Goal: Information Seeking & Learning: Find contact information

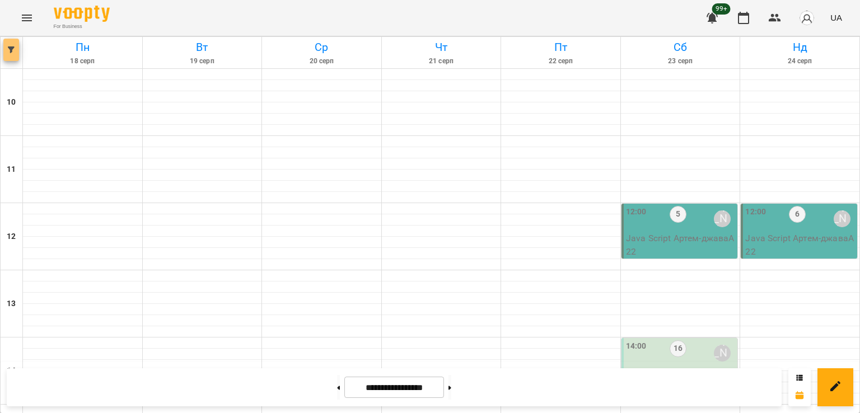
click at [10, 52] on icon "button" at bounding box center [11, 49] width 7 height 7
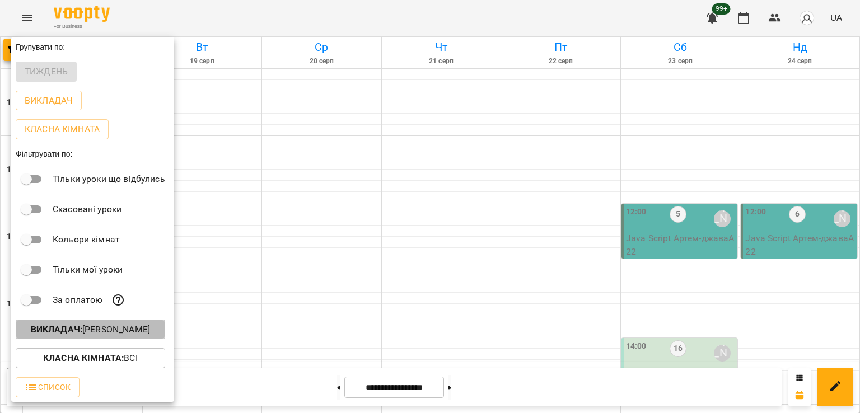
click at [95, 336] on p "Викладач : [PERSON_NAME]" at bounding box center [90, 329] width 119 height 13
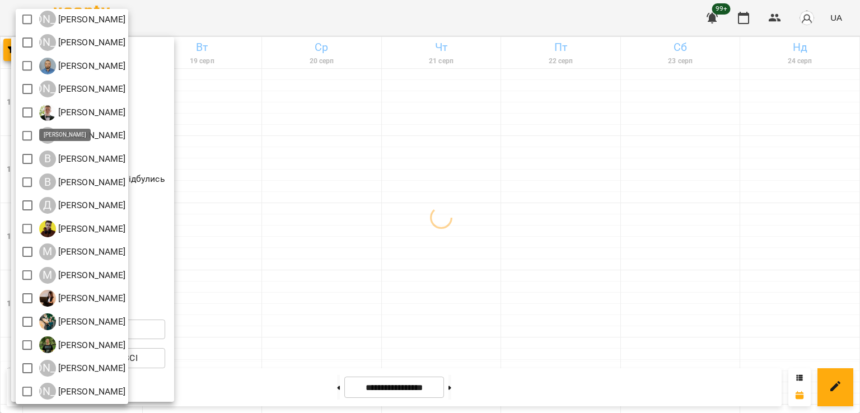
scroll to position [72, 0]
click at [376, 238] on div at bounding box center [430, 206] width 860 height 413
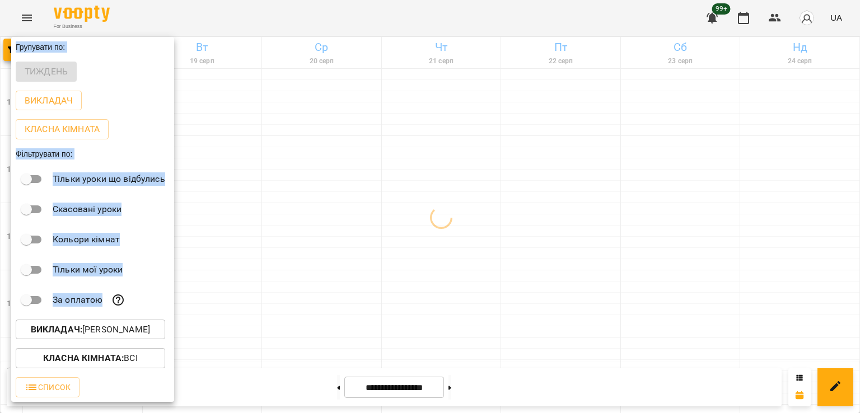
drag, startPoint x: 400, startPoint y: 307, endPoint x: 376, endPoint y: 356, distance: 54.6
click at [459, 289] on div at bounding box center [430, 206] width 860 height 413
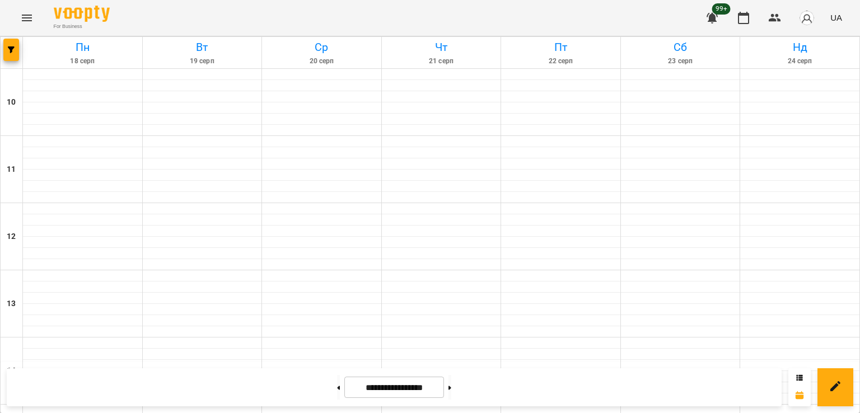
scroll to position [448, 0]
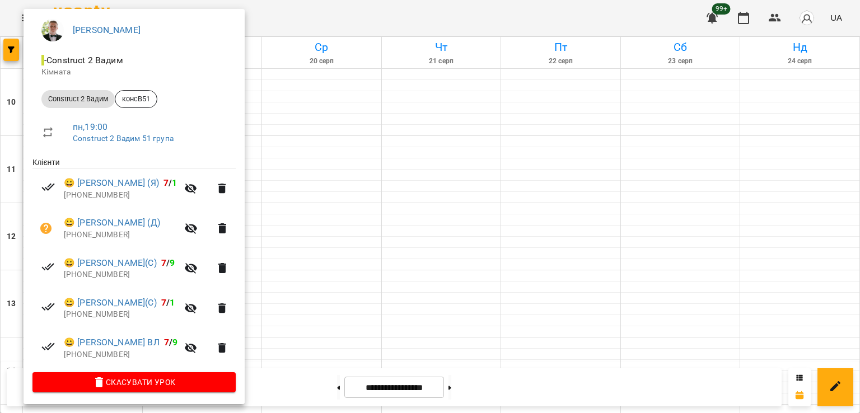
scroll to position [96, 0]
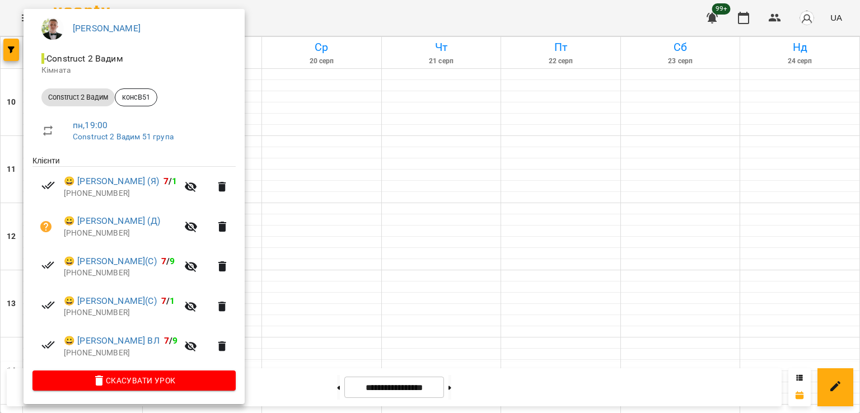
click at [309, 247] on div at bounding box center [430, 206] width 860 height 413
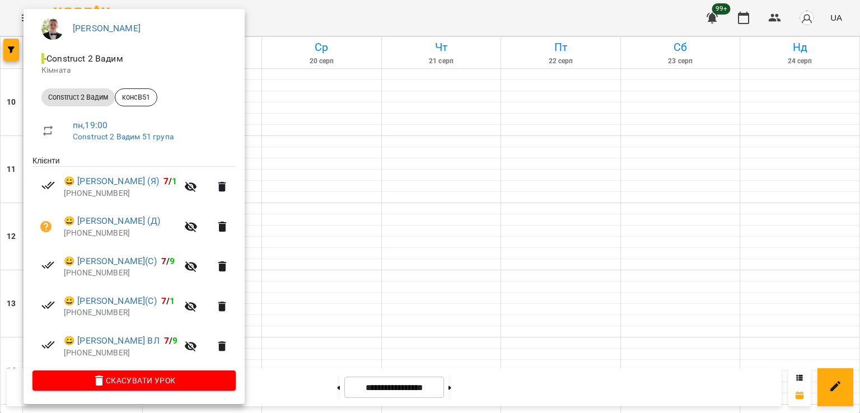
click at [98, 279] on li "😀 [PERSON_NAME](С) 7 / 9 [PHONE_NUMBER]" at bounding box center [133, 267] width 203 height 40
click at [96, 275] on p "[PHONE_NUMBER]" at bounding box center [121, 272] width 114 height 11
click at [24, 51] on div "[PERSON_NAME] - Construct 2 [PERSON_NAME] Construct 2 [PERSON_NAME] консВ51 пн …" at bounding box center [134, 201] width 221 height 405
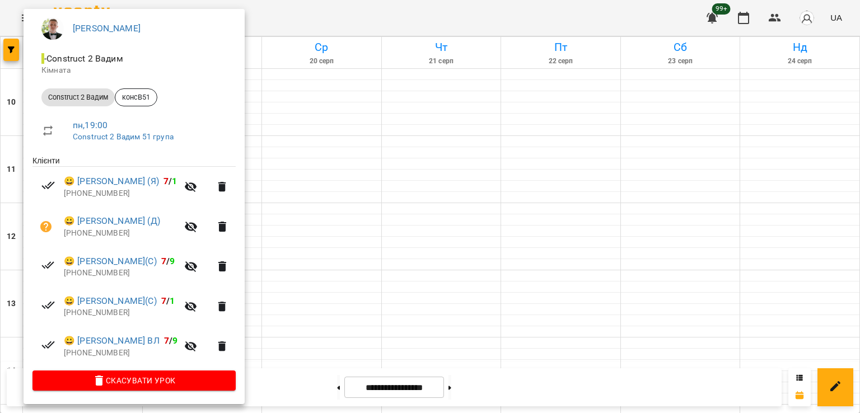
click at [9, 54] on div at bounding box center [430, 206] width 860 height 413
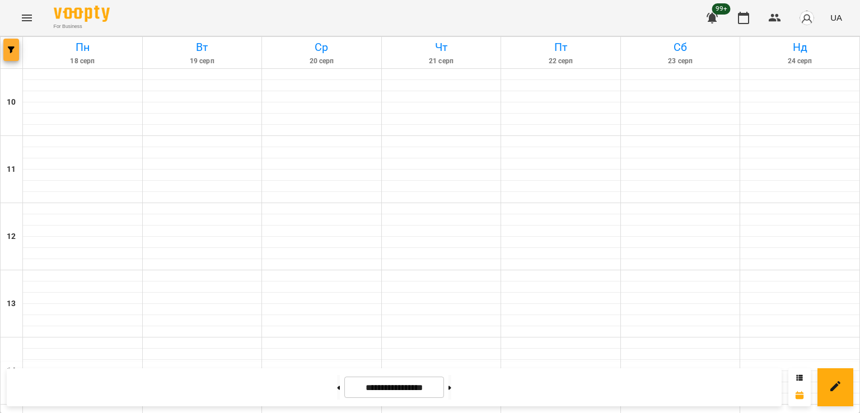
click at [11, 54] on button "button" at bounding box center [11, 50] width 16 height 22
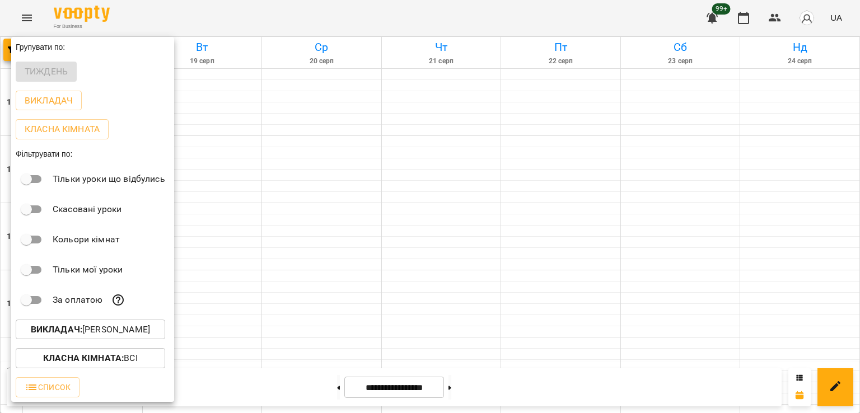
click at [121, 330] on p "Викладач : [PERSON_NAME]" at bounding box center [90, 329] width 119 height 13
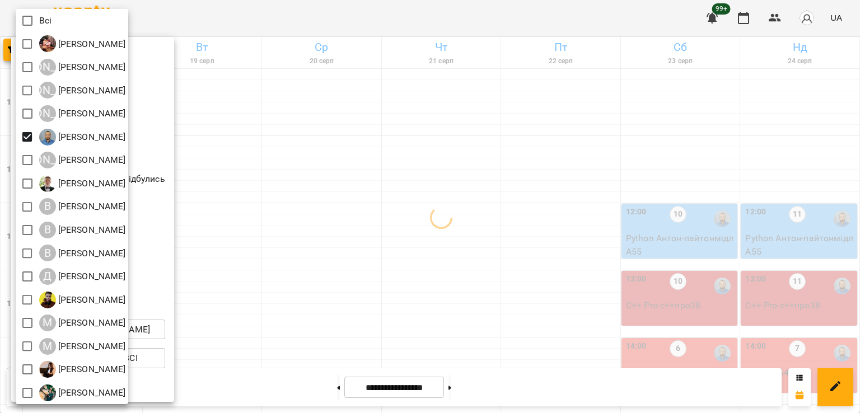
click at [374, 212] on div at bounding box center [430, 206] width 860 height 413
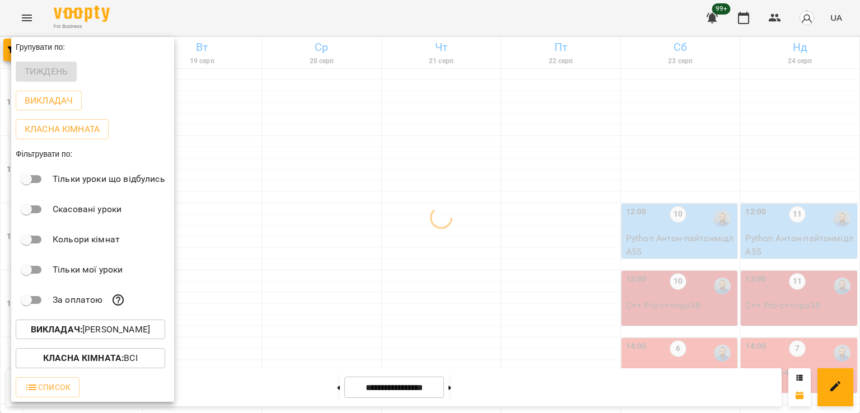
click at [383, 215] on div at bounding box center [430, 206] width 860 height 413
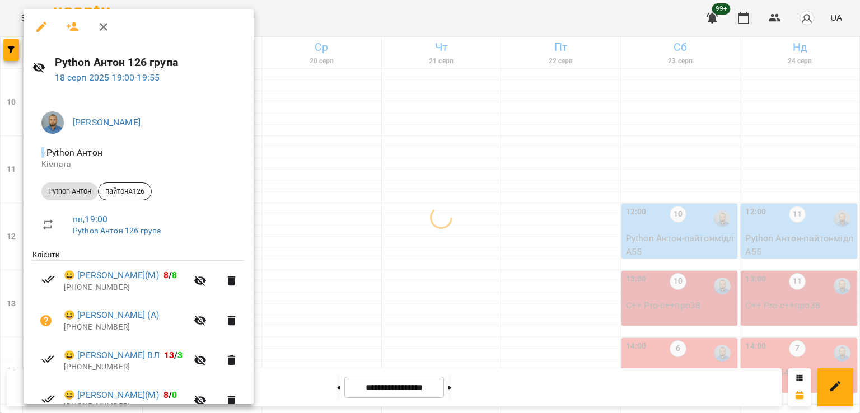
scroll to position [215, 0]
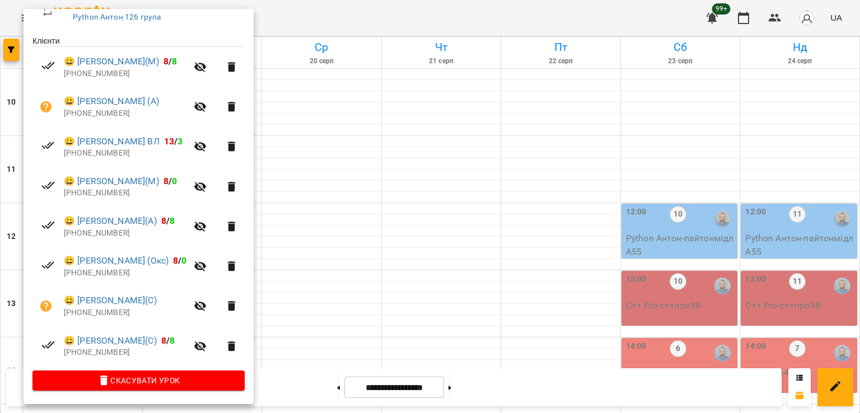
click at [431, 224] on div at bounding box center [430, 206] width 860 height 413
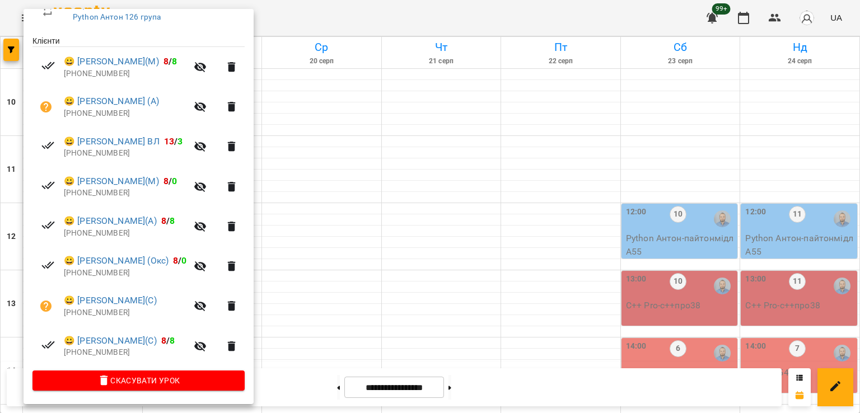
click at [357, 231] on div at bounding box center [430, 206] width 860 height 413
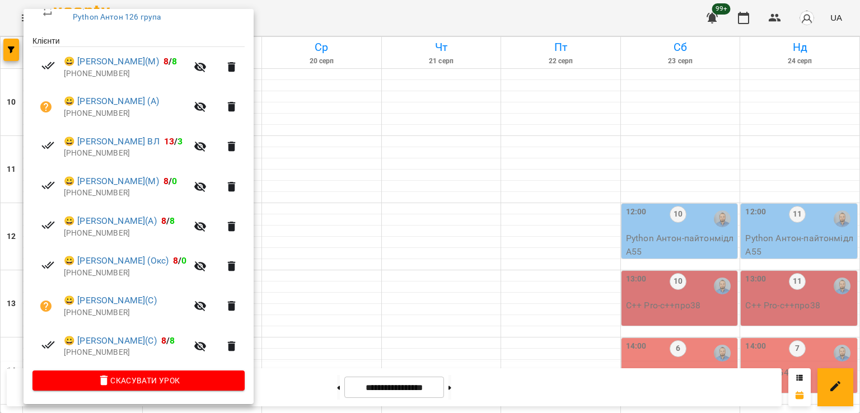
drag, startPoint x: 416, startPoint y: 212, endPoint x: 391, endPoint y: 209, distance: 25.3
click at [413, 210] on div at bounding box center [430, 206] width 860 height 413
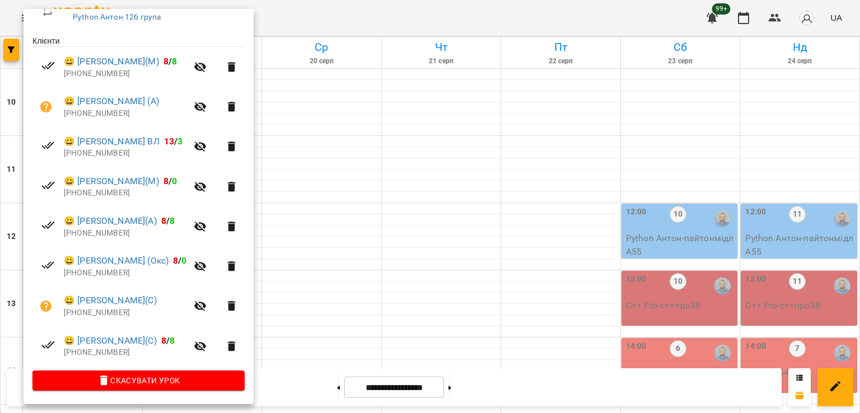
click at [105, 355] on p "[PHONE_NUMBER]" at bounding box center [125, 352] width 123 height 11
copy p "380677095380"
drag, startPoint x: 11, startPoint y: 65, endPoint x: 10, endPoint y: 56, distance: 9.7
click at [11, 63] on div at bounding box center [430, 206] width 860 height 413
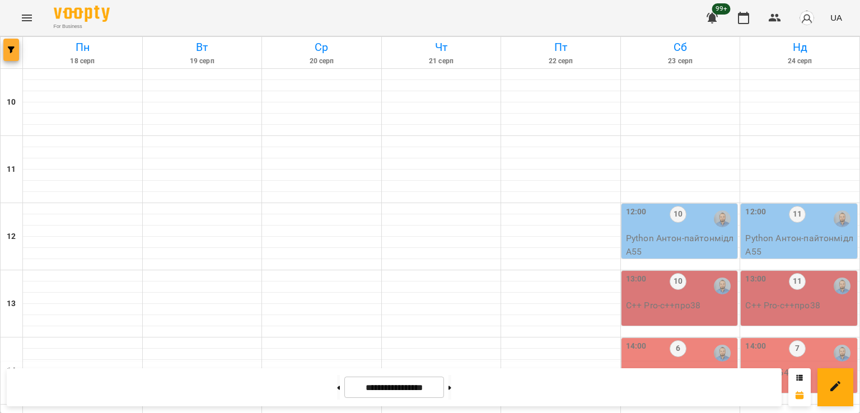
click at [10, 56] on button "button" at bounding box center [11, 50] width 16 height 22
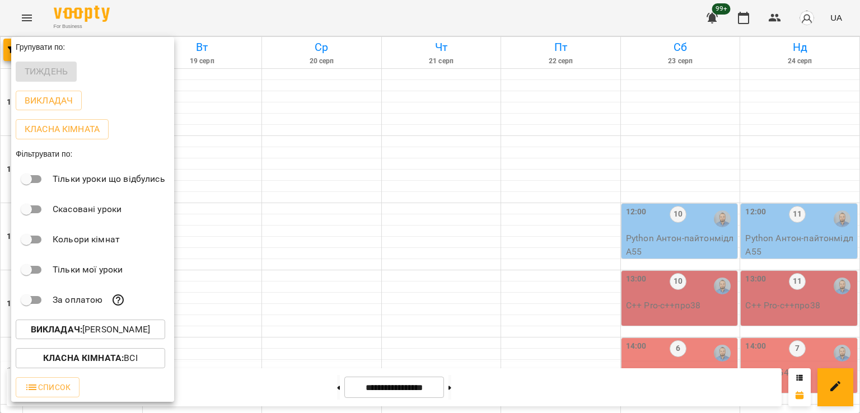
click at [105, 332] on p "Викладач : [PERSON_NAME]" at bounding box center [90, 329] width 119 height 13
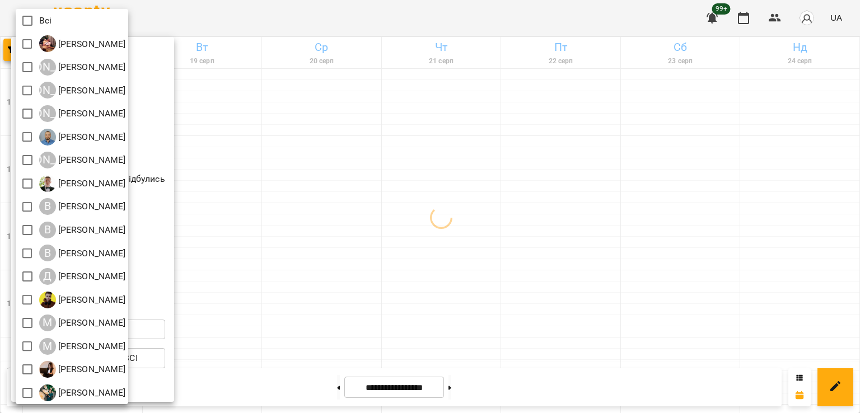
scroll to position [72, 0]
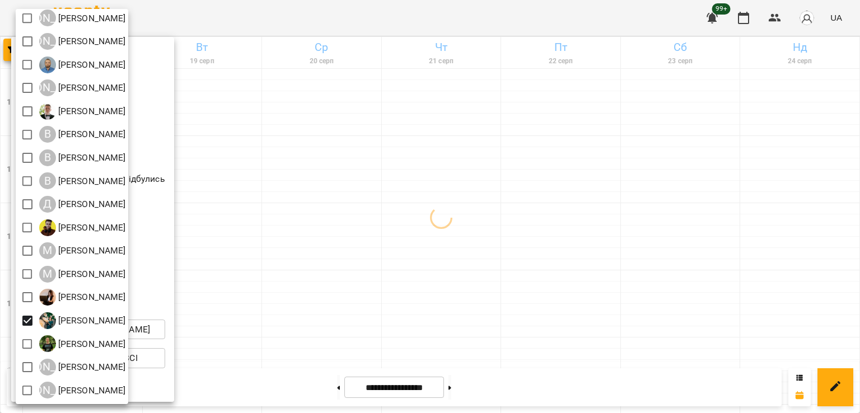
click at [358, 294] on div at bounding box center [430, 206] width 860 height 413
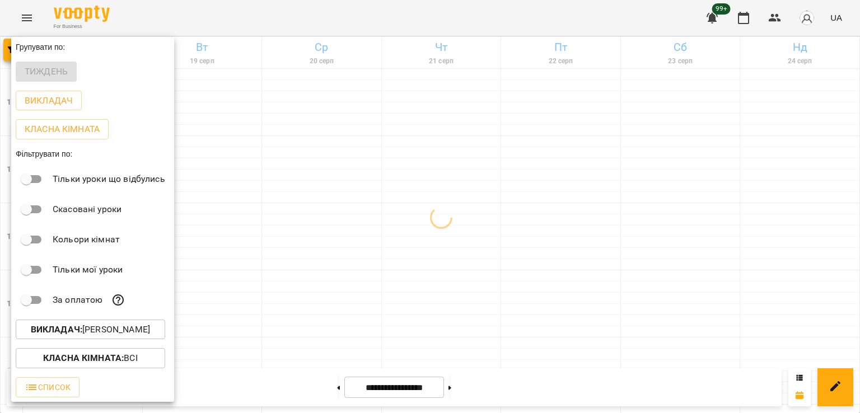
click at [417, 330] on div "Всі [PERSON_NAME] А [PERSON_NAME] А [PERSON_NAME] А [PERSON_NAME] [PERSON_NAME]…" at bounding box center [430, 206] width 860 height 413
click at [194, 246] on div at bounding box center [430, 206] width 860 height 413
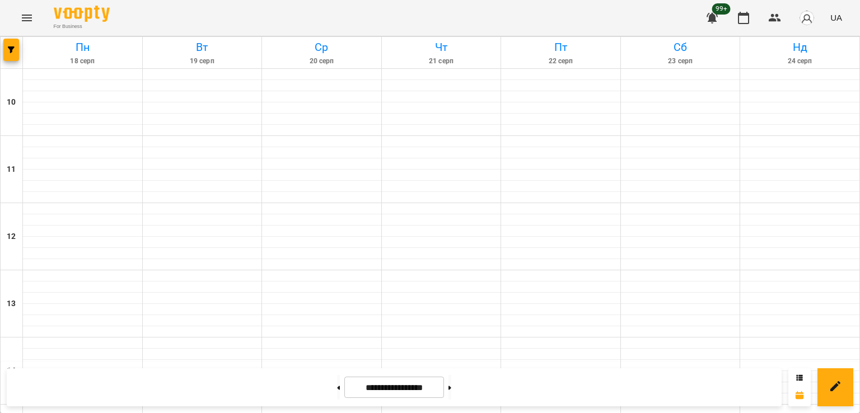
scroll to position [579, 0]
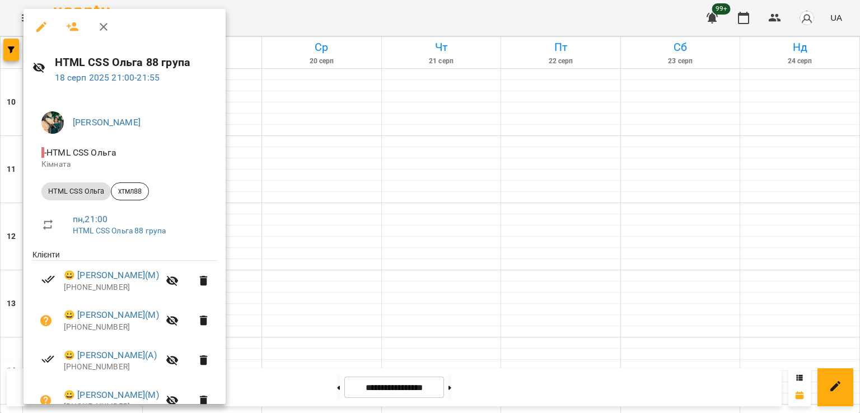
scroll to position [215, 0]
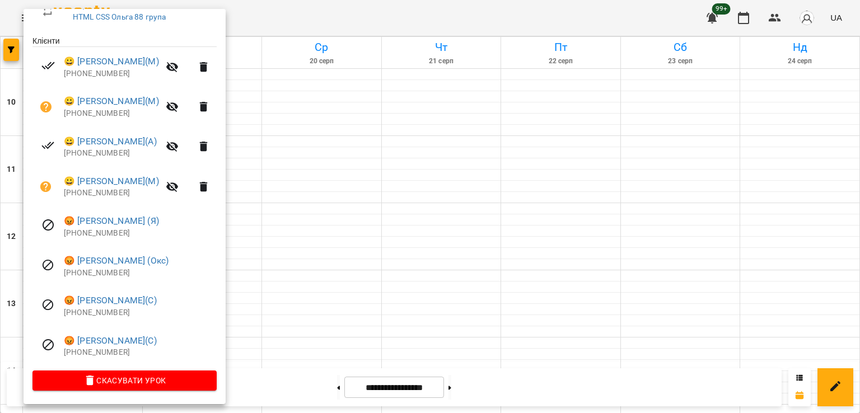
click at [343, 269] on div at bounding box center [430, 206] width 860 height 413
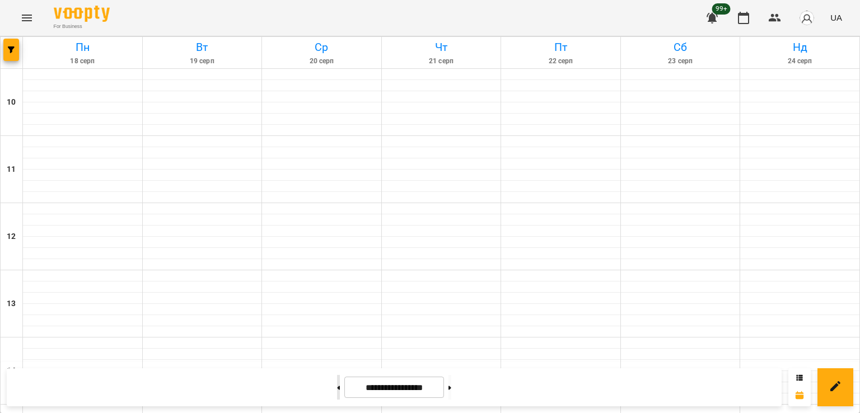
click at [337, 387] on button at bounding box center [338, 387] width 3 height 25
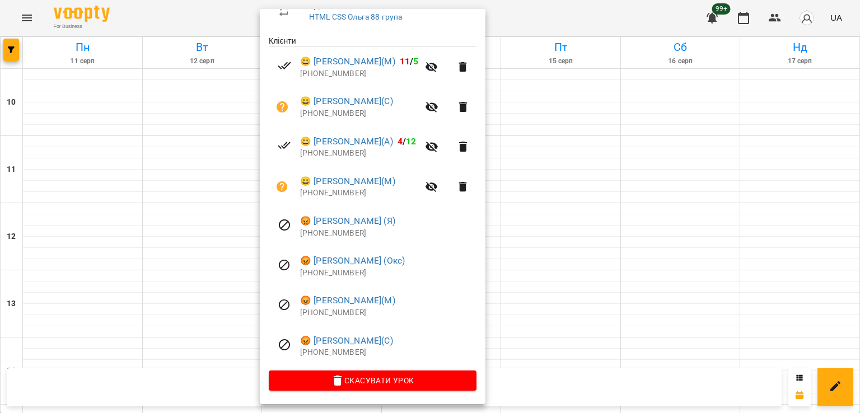
drag, startPoint x: 154, startPoint y: 257, endPoint x: 96, endPoint y: 255, distance: 58.2
click at [145, 257] on div at bounding box center [430, 206] width 860 height 413
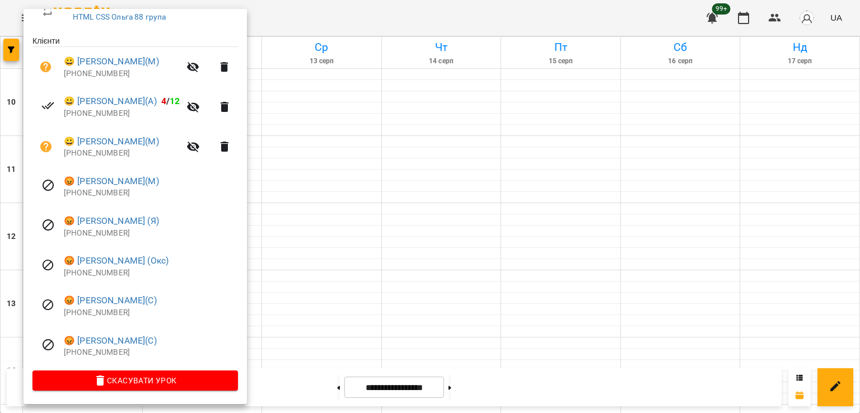
click at [352, 257] on div at bounding box center [430, 206] width 860 height 413
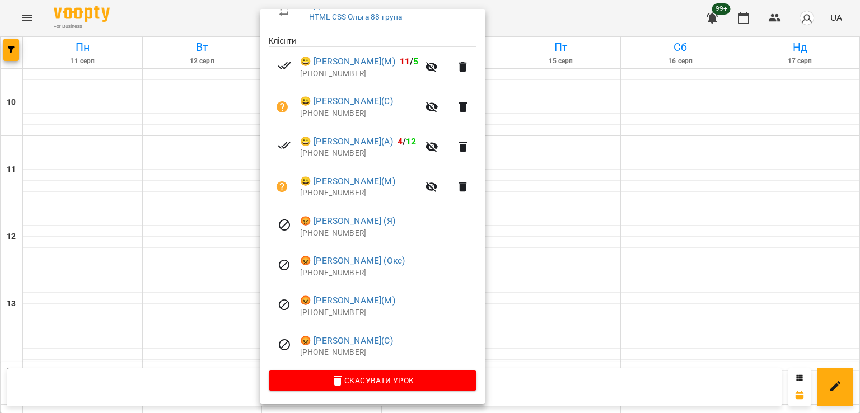
click at [346, 350] on p "[PHONE_NUMBER]" at bounding box center [388, 352] width 176 height 11
copy p "421905872112"
drag, startPoint x: 92, startPoint y: 245, endPoint x: 85, endPoint y: 250, distance: 8.7
click at [91, 245] on div at bounding box center [430, 206] width 860 height 413
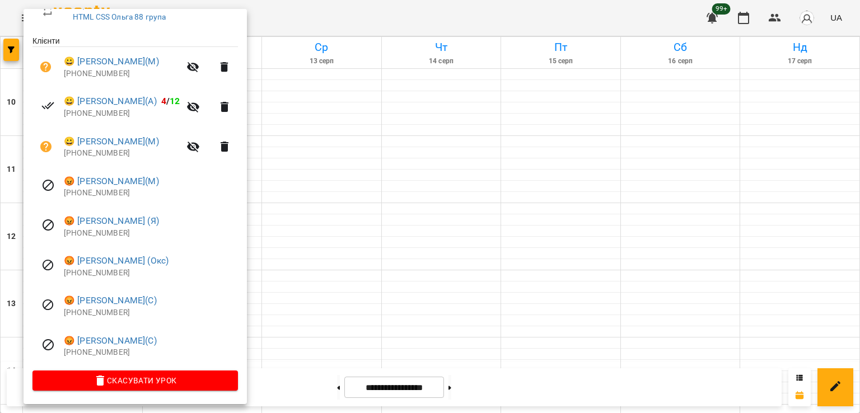
click at [387, 243] on div at bounding box center [430, 206] width 860 height 413
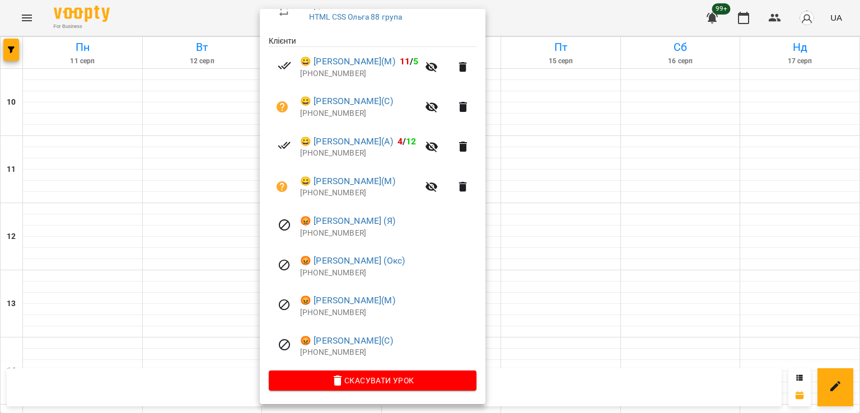
click at [193, 242] on div at bounding box center [430, 206] width 860 height 413
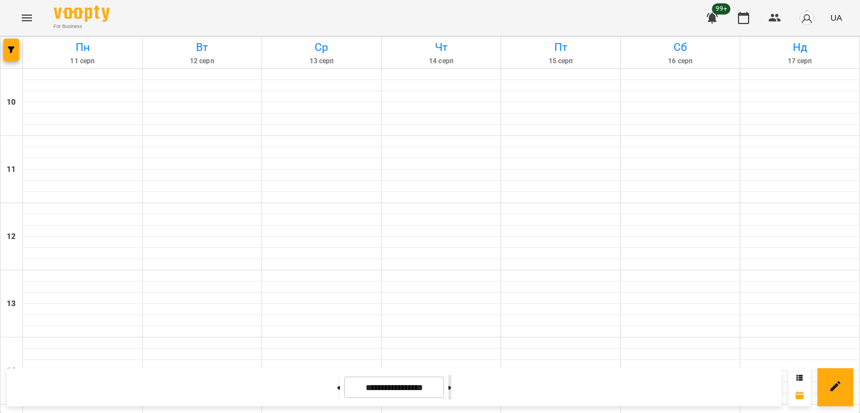
click at [451, 392] on button at bounding box center [449, 387] width 3 height 25
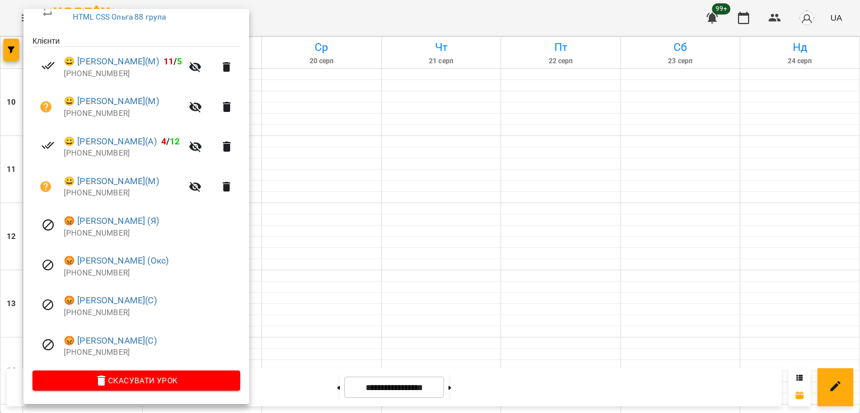
click at [99, 312] on p "[PHONE_NUMBER]" at bounding box center [152, 312] width 176 height 11
copy p "380979531555"
click at [421, 172] on div at bounding box center [430, 206] width 860 height 413
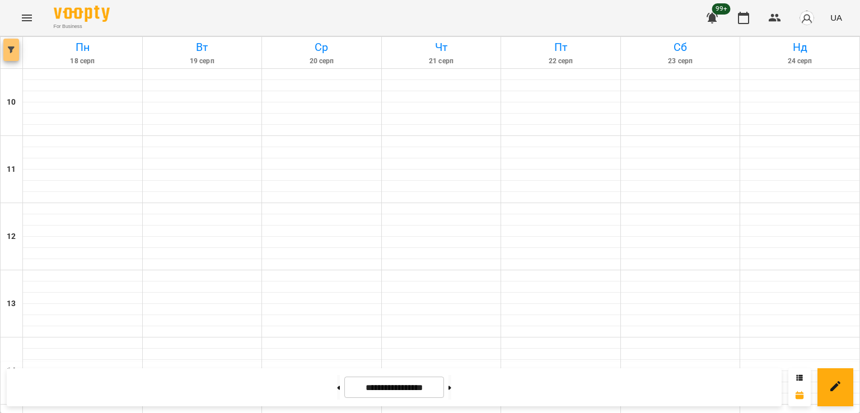
click at [10, 48] on icon "button" at bounding box center [11, 49] width 7 height 7
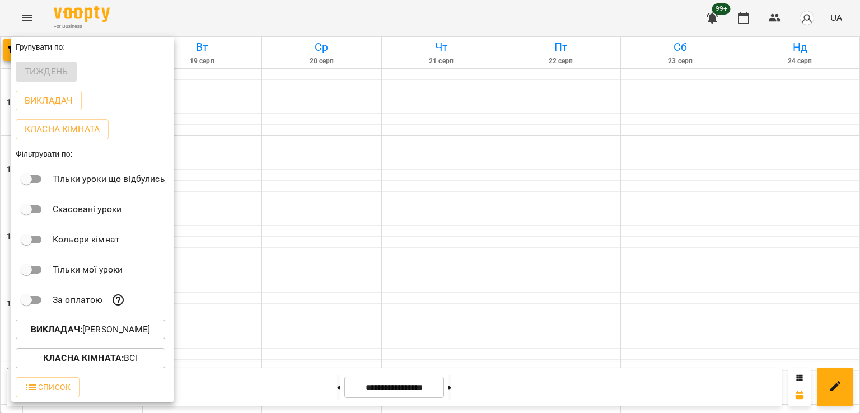
click at [134, 336] on p "Викладач : [PERSON_NAME]" at bounding box center [90, 329] width 119 height 13
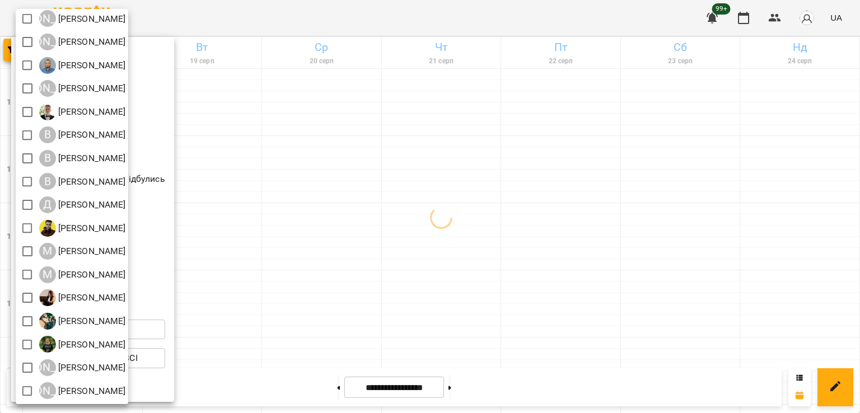
scroll to position [72, 0]
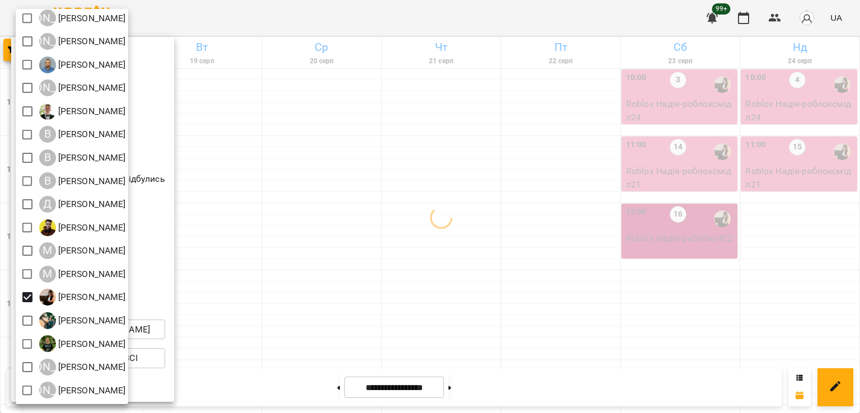
click at [407, 246] on div at bounding box center [430, 206] width 860 height 413
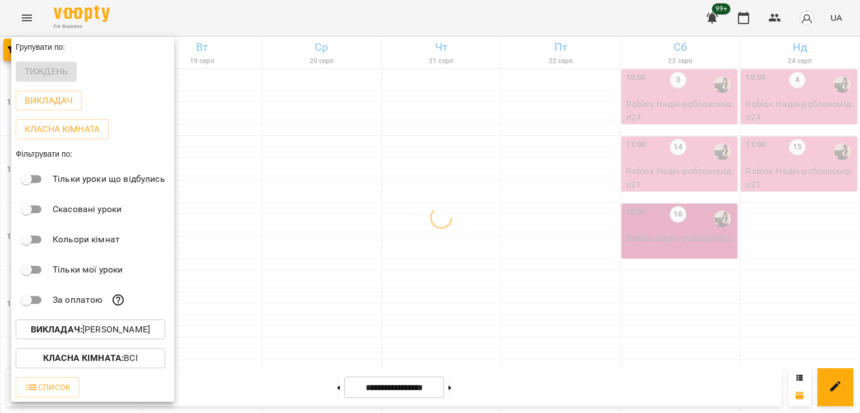
click at [330, 261] on div at bounding box center [430, 206] width 860 height 413
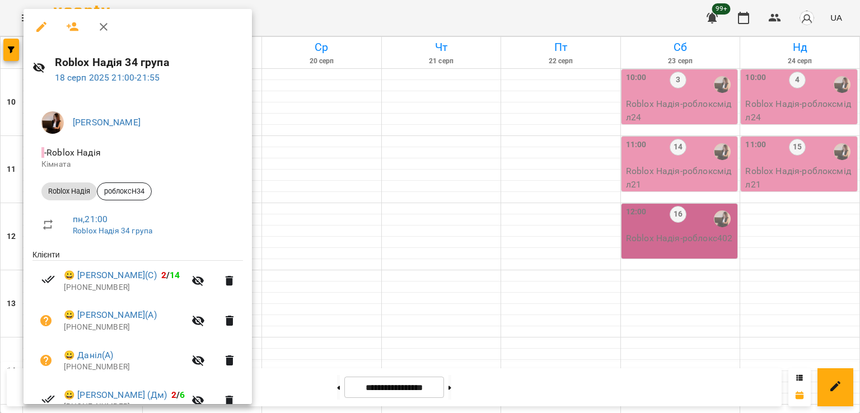
click at [363, 237] on div at bounding box center [430, 206] width 860 height 413
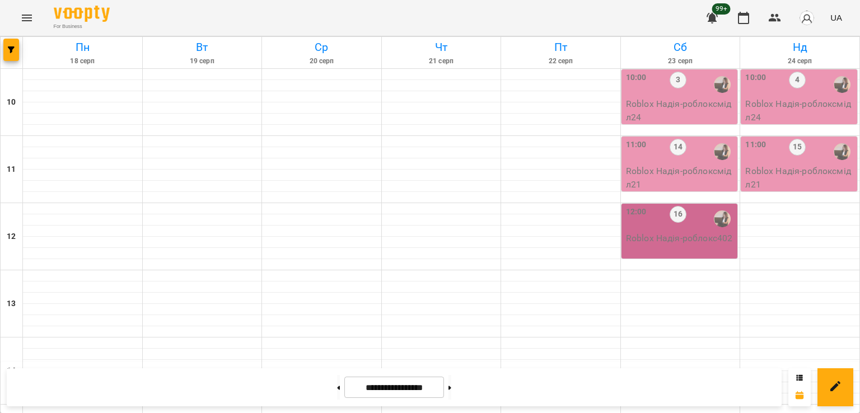
scroll to position [467, 0]
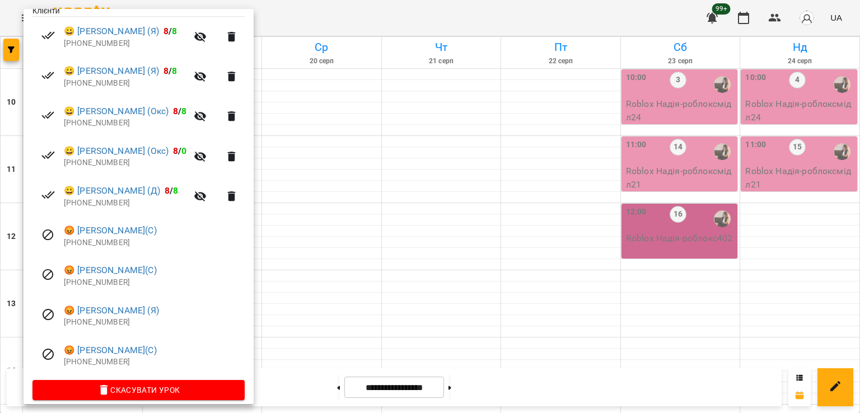
scroll to position [255, 0]
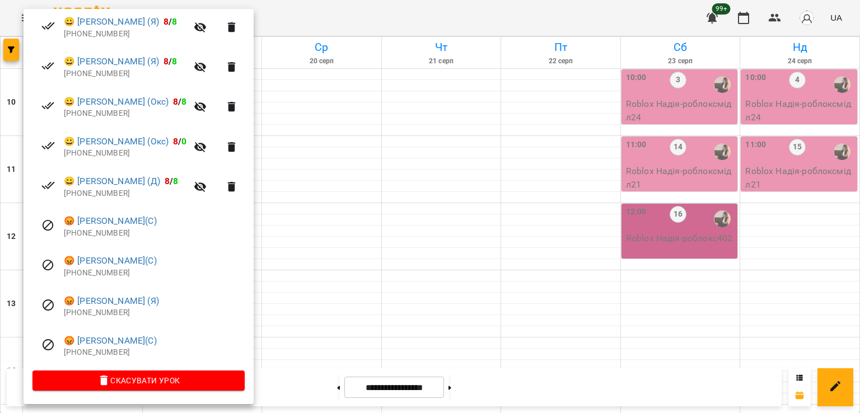
click at [335, 140] on div at bounding box center [430, 206] width 860 height 413
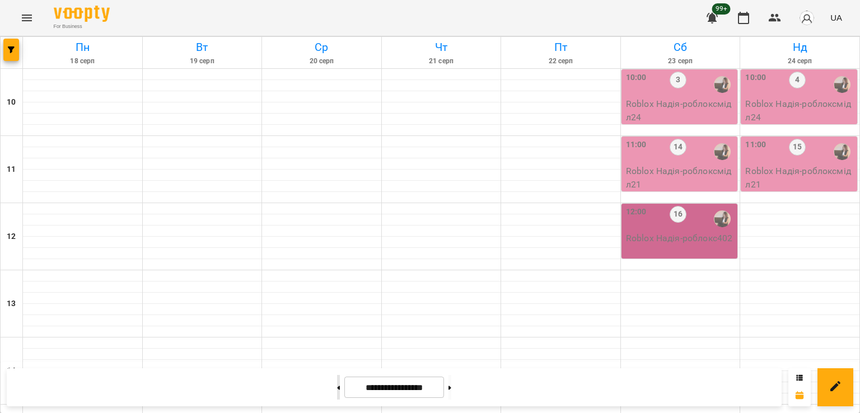
click at [337, 392] on button at bounding box center [338, 387] width 3 height 25
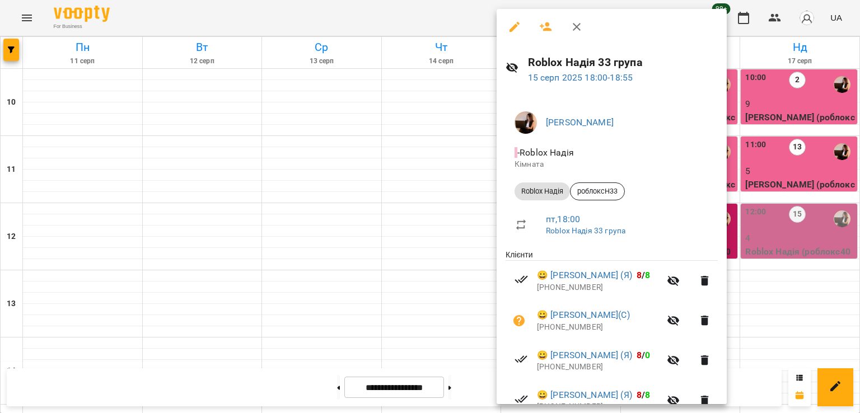
scroll to position [215, 0]
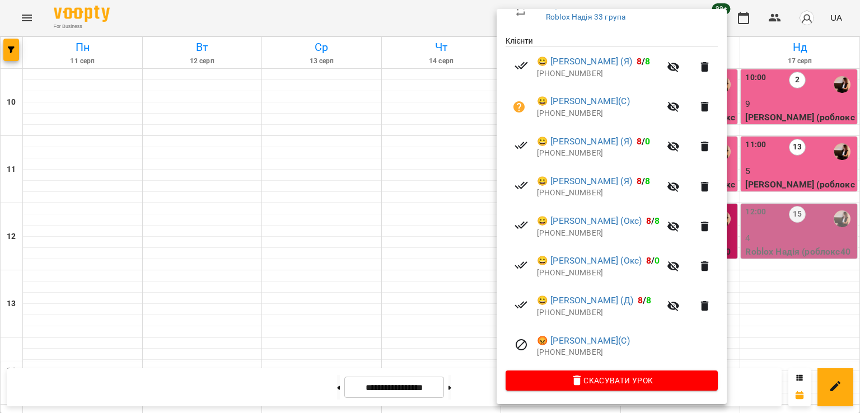
click at [352, 153] on div at bounding box center [430, 206] width 860 height 413
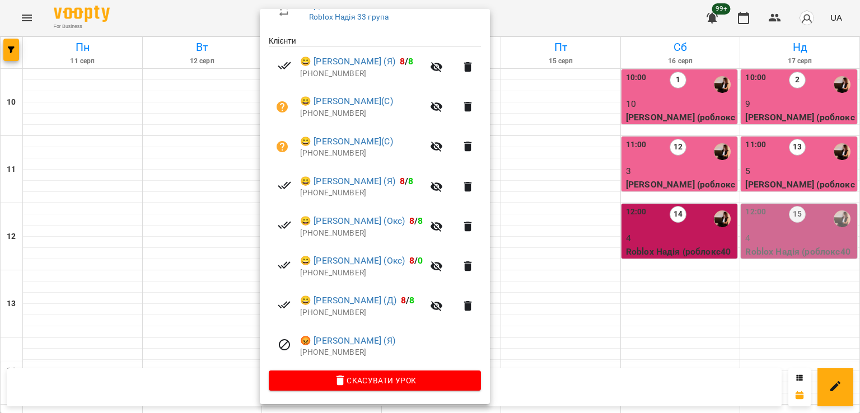
click at [198, 184] on div at bounding box center [430, 206] width 860 height 413
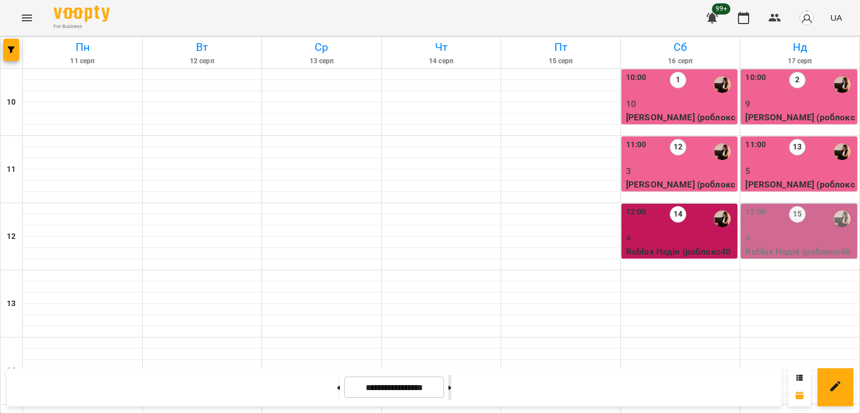
drag, startPoint x: 460, startPoint y: 393, endPoint x: 459, endPoint y: 385, distance: 8.4
click at [451, 392] on button at bounding box center [449, 387] width 3 height 25
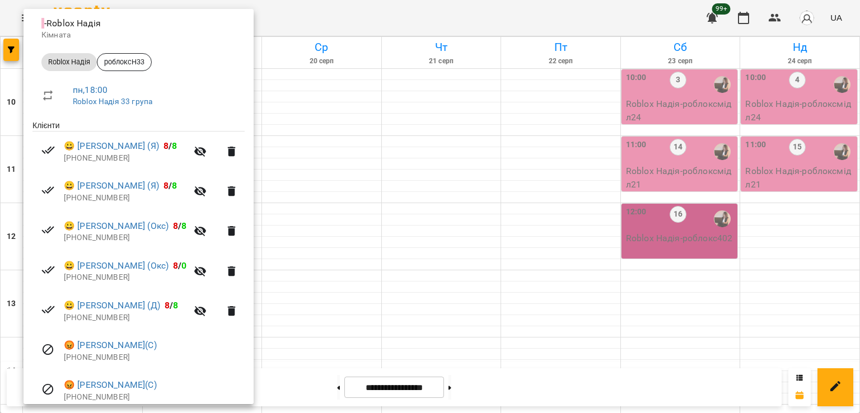
scroll to position [255, 0]
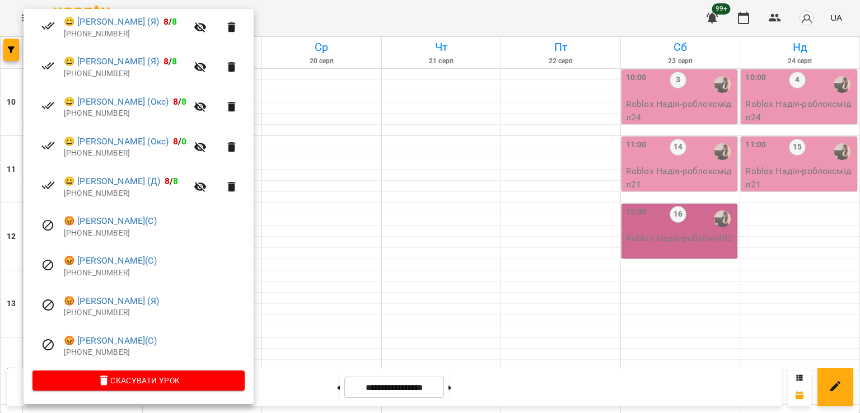
click at [354, 166] on div at bounding box center [430, 206] width 860 height 413
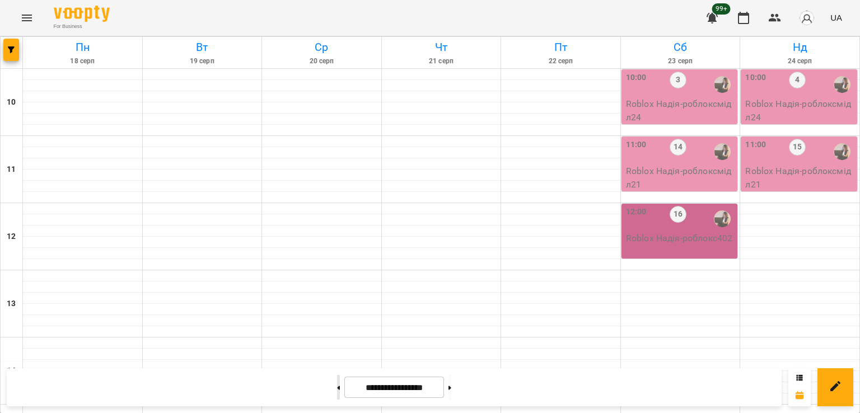
click at [337, 392] on button at bounding box center [338, 387] width 3 height 25
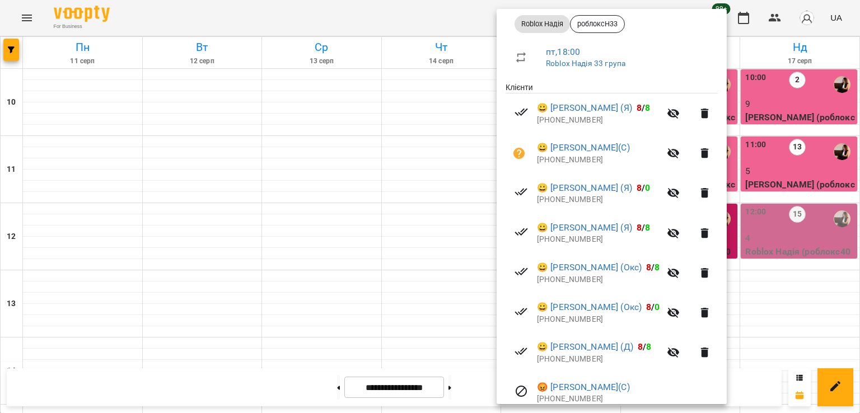
scroll to position [168, 0]
click at [321, 170] on div at bounding box center [430, 206] width 860 height 413
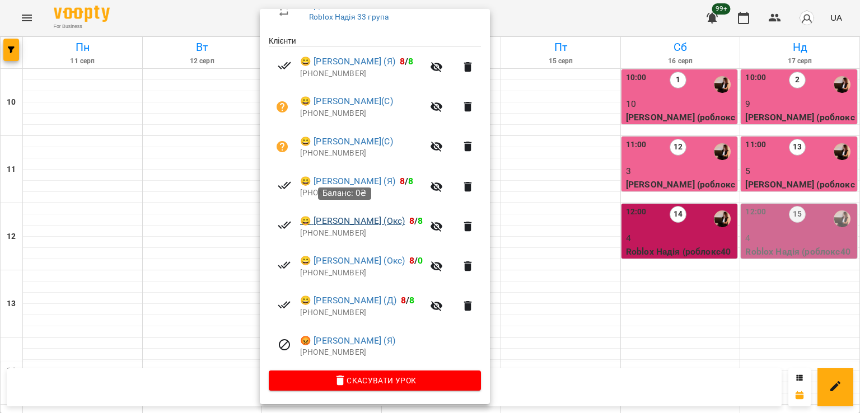
scroll to position [215, 0]
drag, startPoint x: 211, startPoint y: 159, endPoint x: 231, endPoint y: 170, distance: 22.3
click at [211, 159] on div at bounding box center [430, 206] width 860 height 413
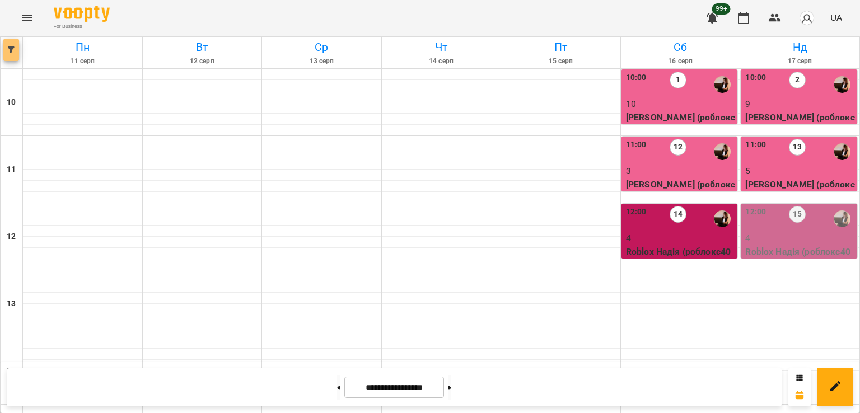
click at [9, 50] on icon "button" at bounding box center [11, 49] width 7 height 7
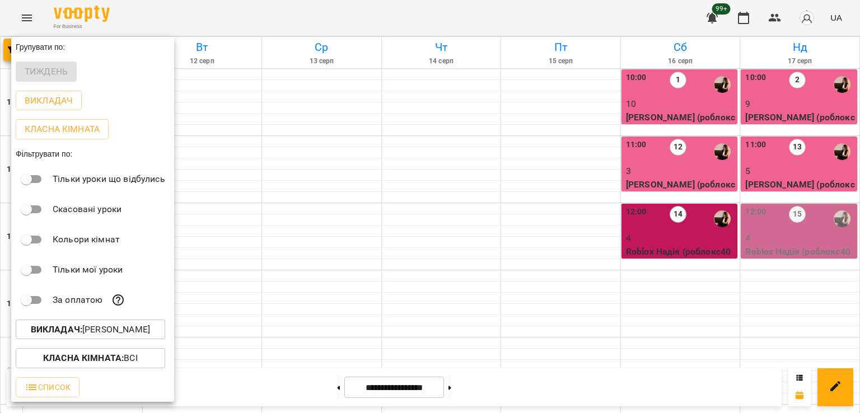
click at [128, 325] on p "Викладач : [PERSON_NAME]" at bounding box center [90, 329] width 119 height 13
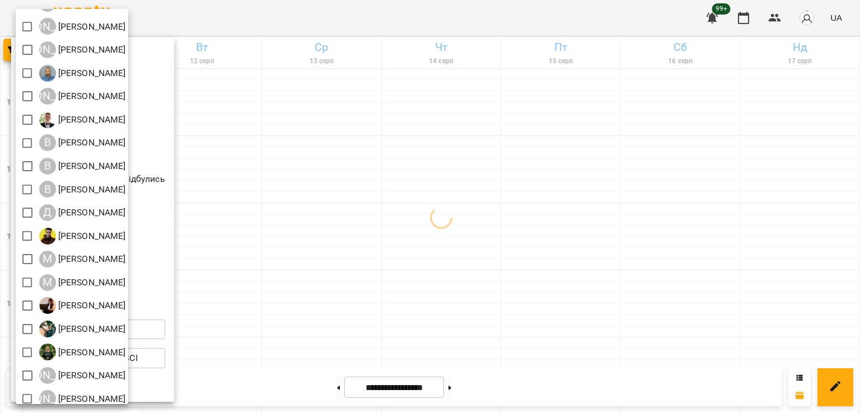
scroll to position [72, 0]
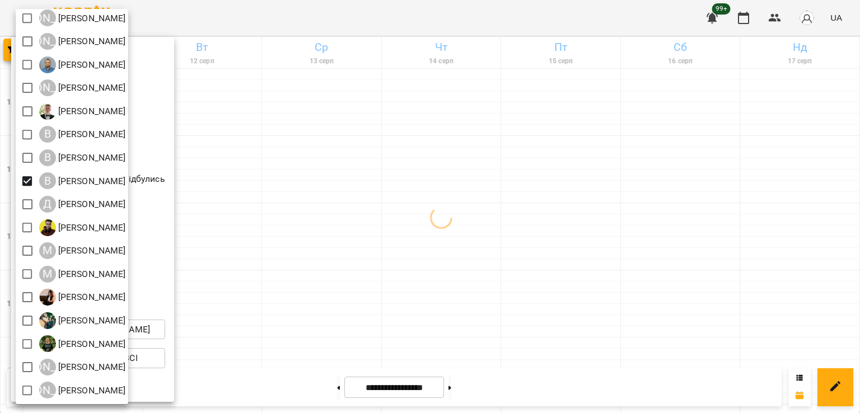
click at [290, 189] on div at bounding box center [430, 206] width 860 height 413
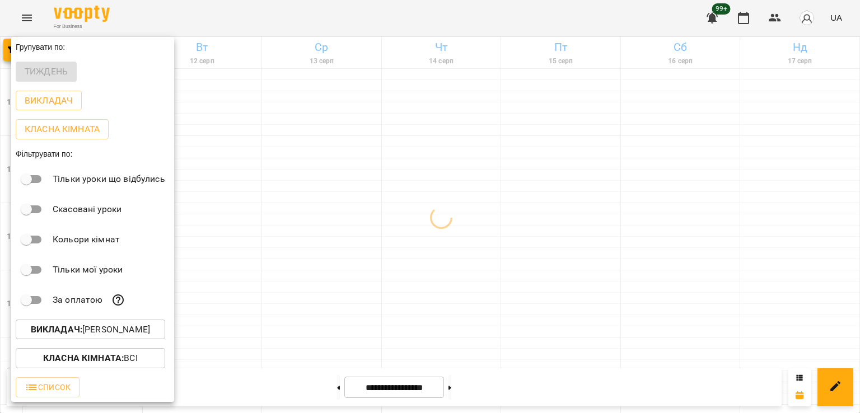
drag, startPoint x: 318, startPoint y: 219, endPoint x: 323, endPoint y: 218, distance: 5.7
click at [329, 214] on div at bounding box center [430, 206] width 860 height 413
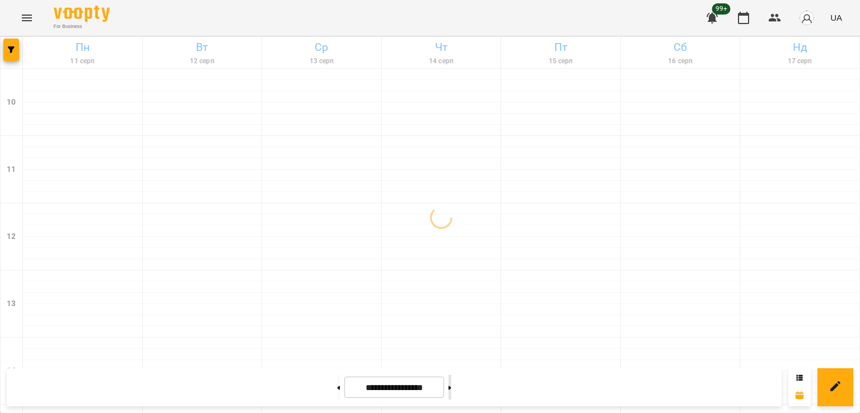
click at [451, 392] on button at bounding box center [449, 387] width 3 height 25
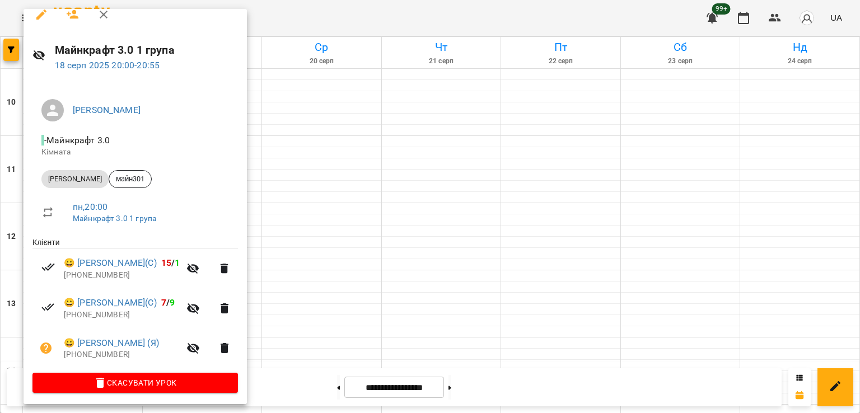
scroll to position [16, 0]
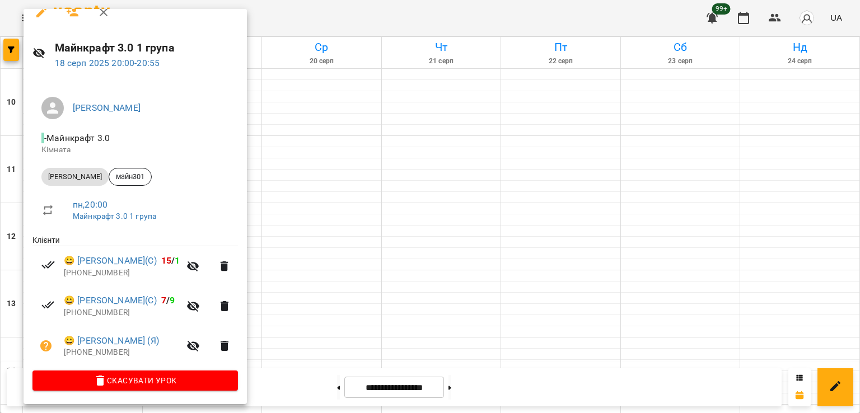
click at [363, 204] on div at bounding box center [430, 206] width 860 height 413
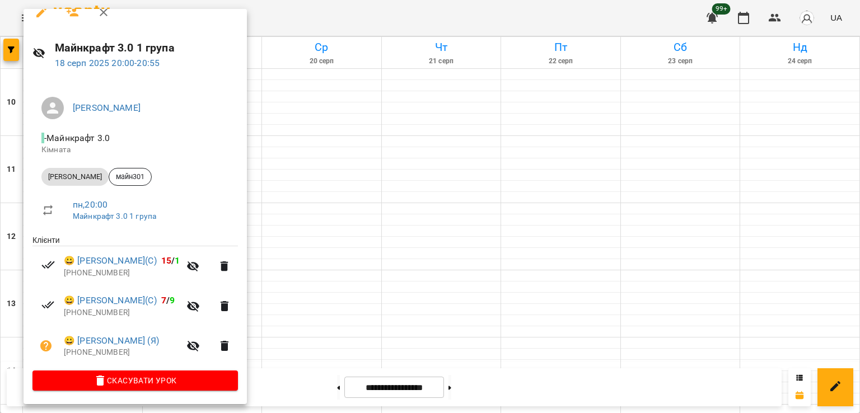
drag, startPoint x: 367, startPoint y: 167, endPoint x: 278, endPoint y: 121, distance: 100.9
click at [365, 165] on div at bounding box center [430, 206] width 860 height 413
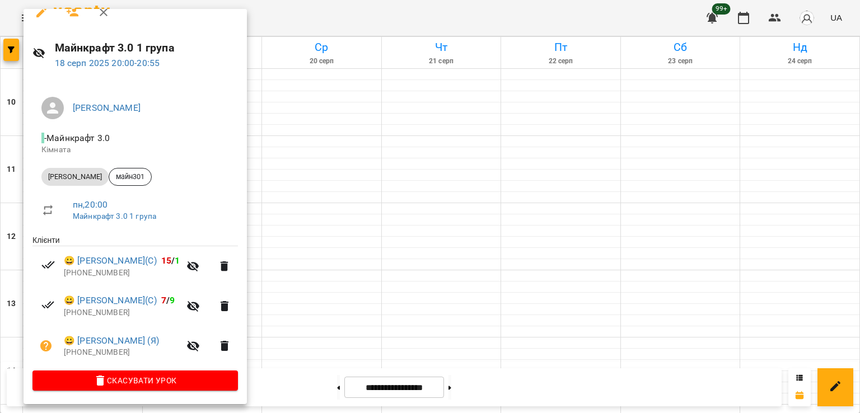
drag, startPoint x: 295, startPoint y: 205, endPoint x: 101, endPoint y: 39, distance: 256.0
click at [295, 204] on div at bounding box center [430, 206] width 860 height 413
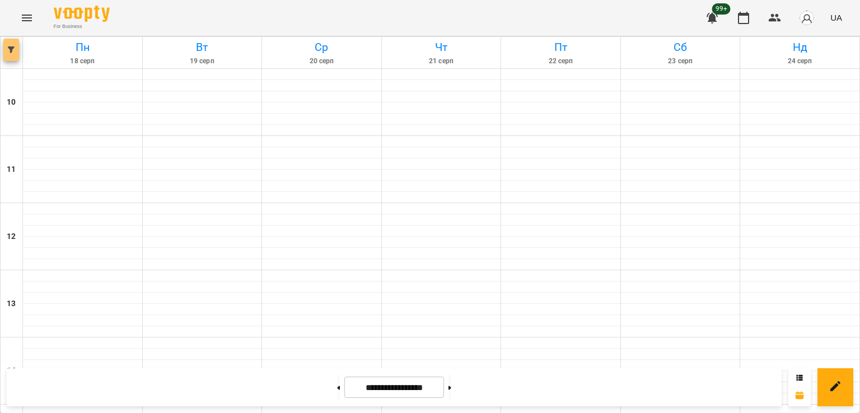
click at [7, 45] on button "button" at bounding box center [11, 50] width 16 height 22
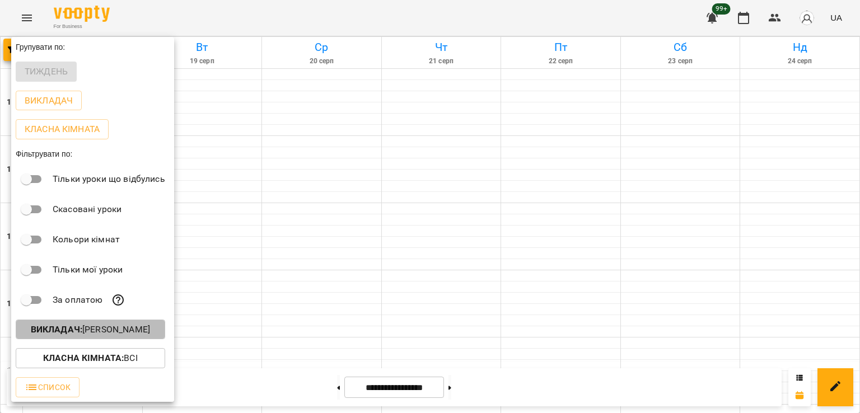
click at [120, 331] on p "Викладач : [PERSON_NAME]" at bounding box center [90, 329] width 119 height 13
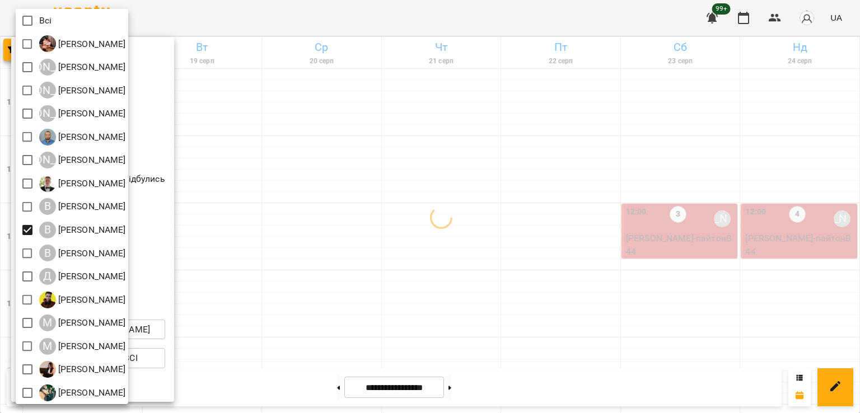
click at [511, 169] on div at bounding box center [430, 206] width 860 height 413
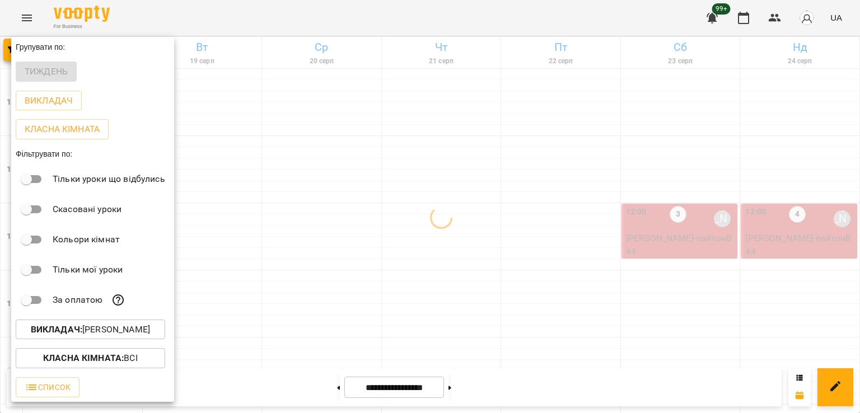
click at [569, 167] on div at bounding box center [430, 206] width 860 height 413
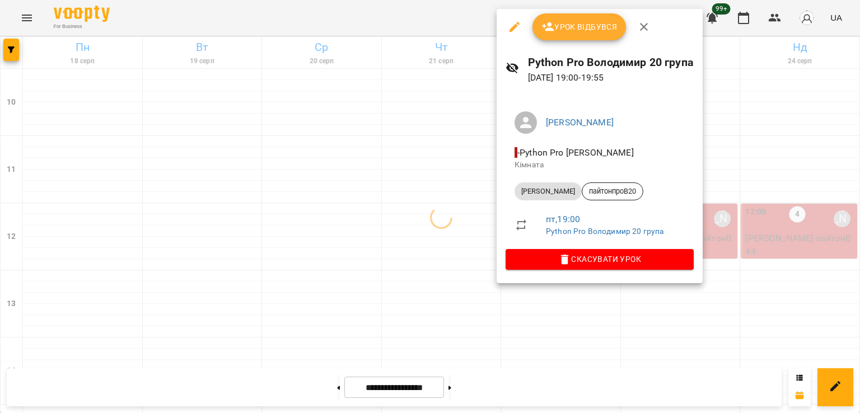
drag, startPoint x: 379, startPoint y: 166, endPoint x: 362, endPoint y: 159, distance: 18.1
click at [376, 165] on div at bounding box center [430, 206] width 860 height 413
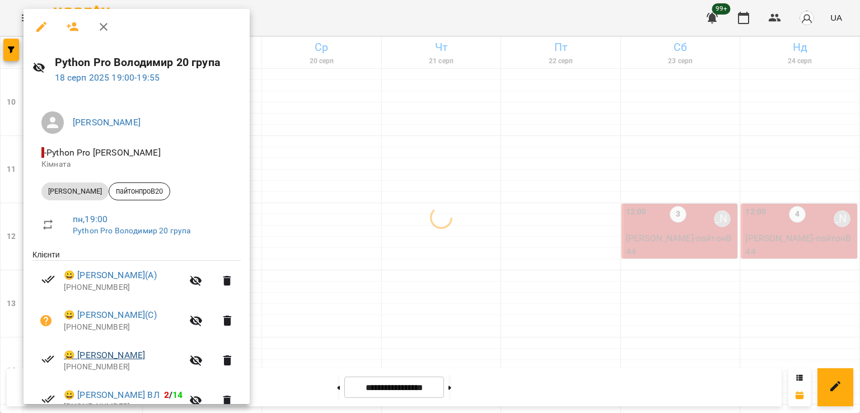
scroll to position [215, 0]
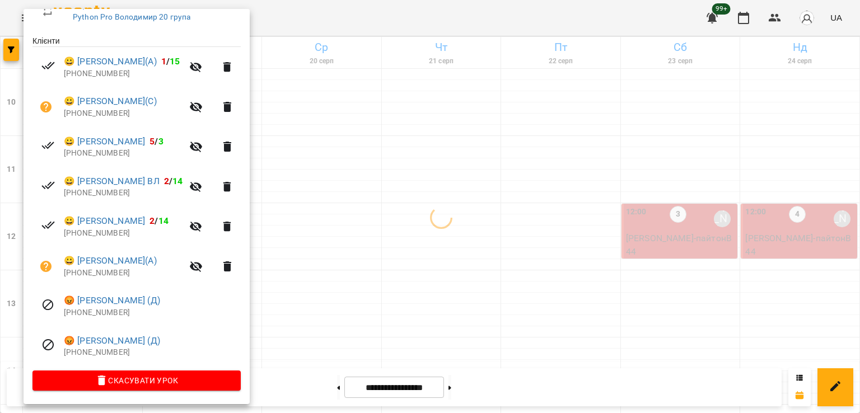
click at [601, 147] on div at bounding box center [430, 206] width 860 height 413
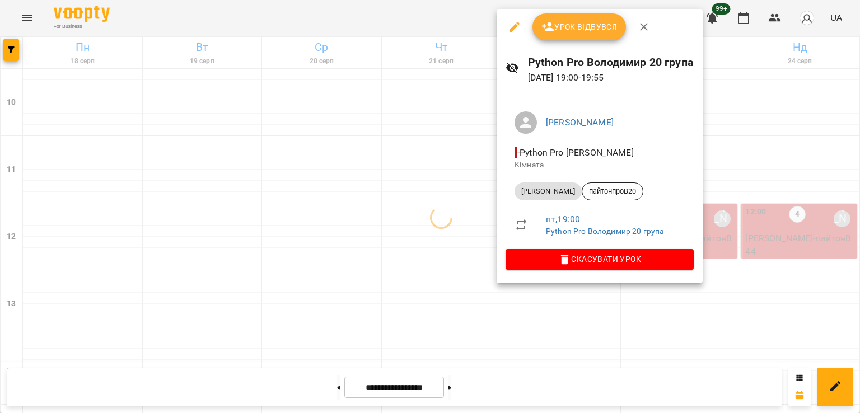
drag, startPoint x: 329, startPoint y: 202, endPoint x: 736, endPoint y: 283, distance: 414.7
click at [330, 202] on div at bounding box center [430, 206] width 860 height 413
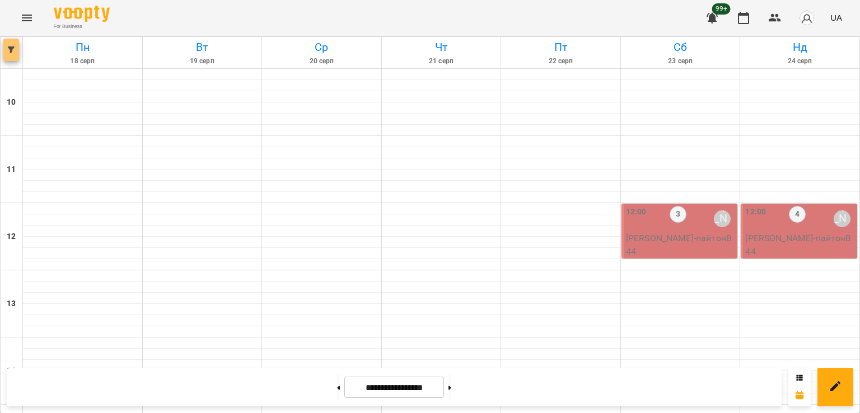
click at [12, 53] on icon "button" at bounding box center [11, 49] width 7 height 7
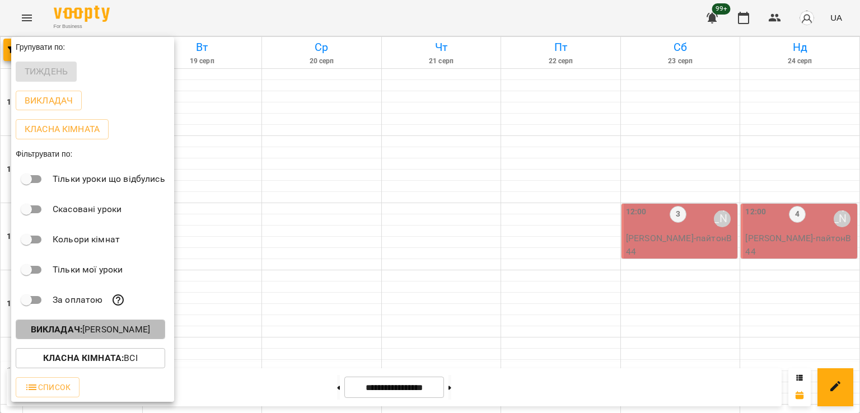
click at [71, 330] on b "Викладач :" at bounding box center [56, 329] width 51 height 11
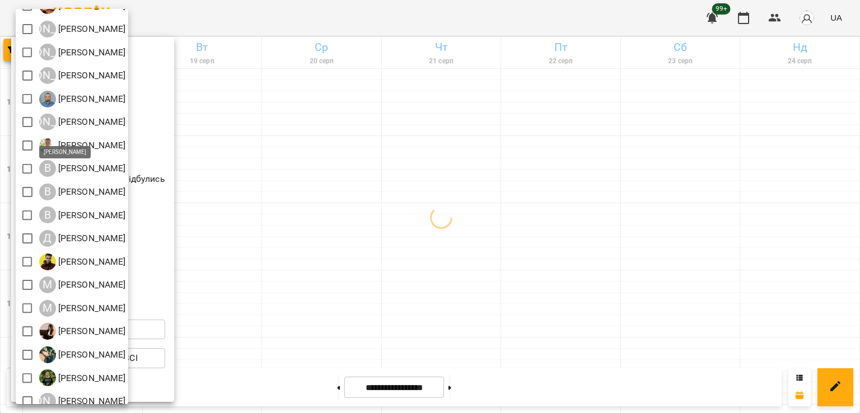
scroll to position [72, 0]
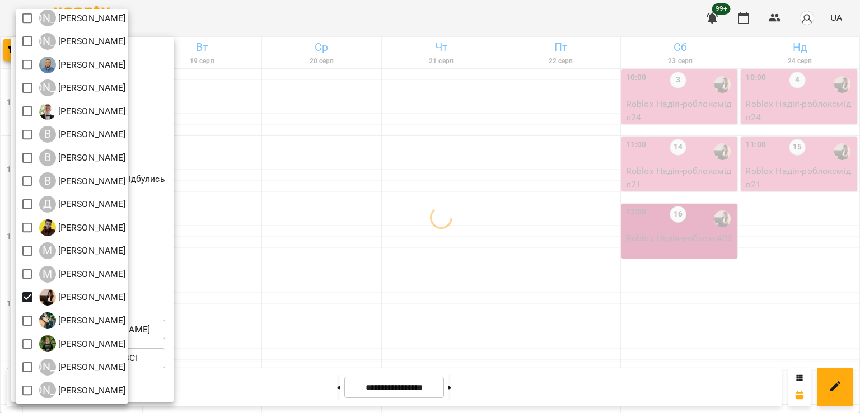
click at [443, 211] on div at bounding box center [430, 206] width 860 height 413
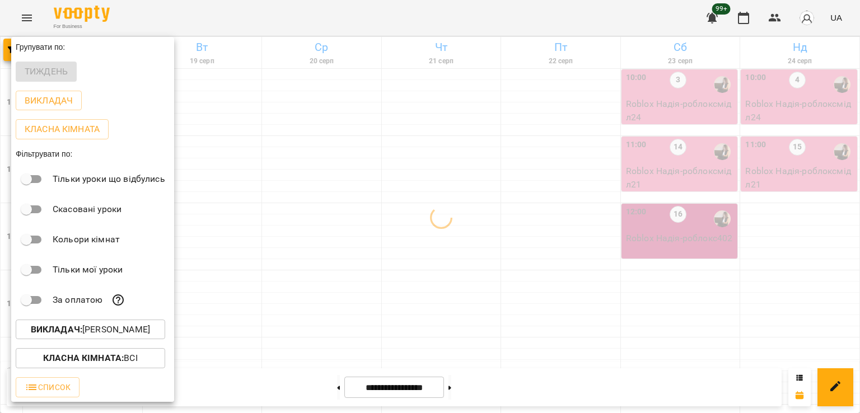
click at [224, 205] on div at bounding box center [430, 206] width 860 height 413
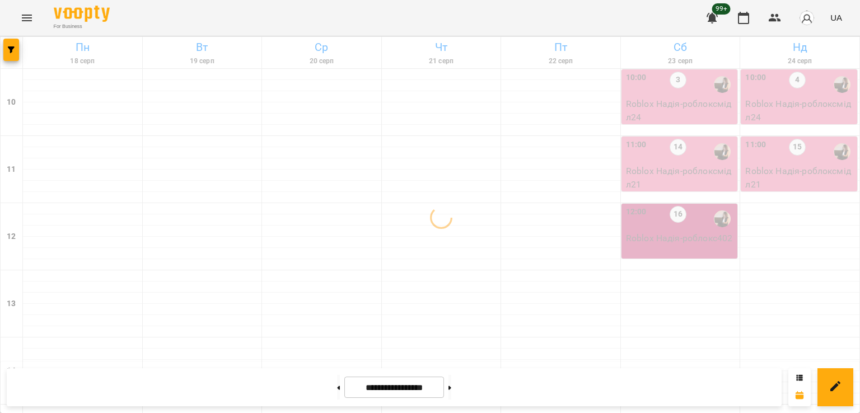
scroll to position [355, 0]
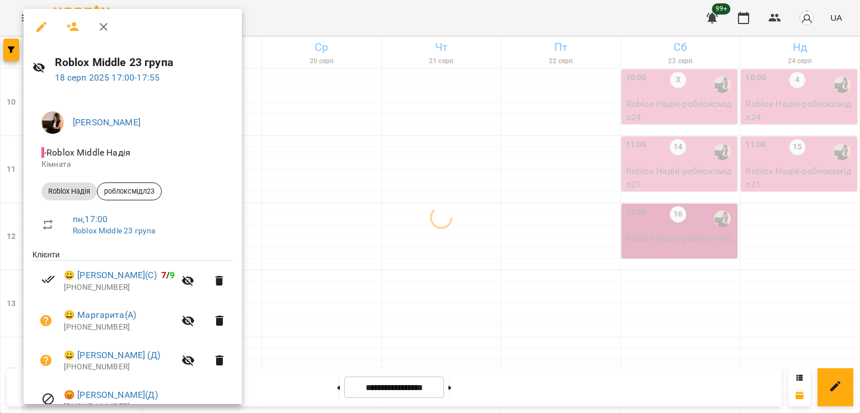
click at [340, 198] on div at bounding box center [430, 206] width 860 height 413
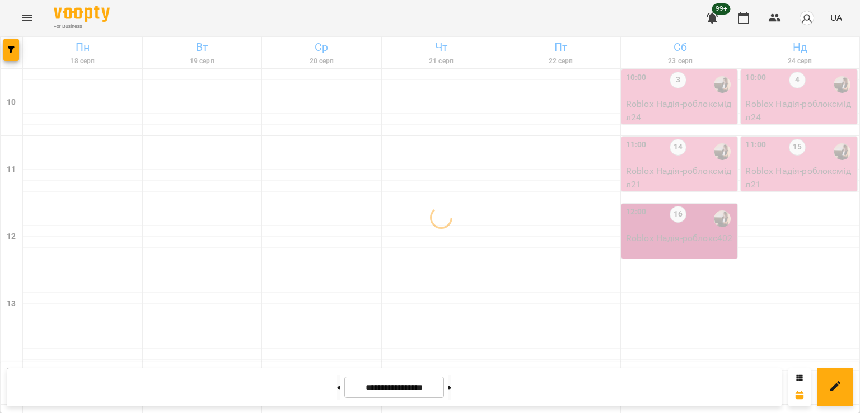
scroll to position [579, 0]
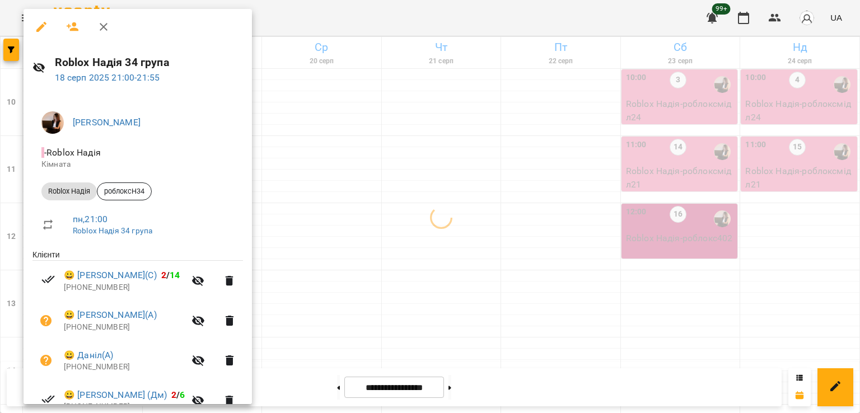
click at [309, 205] on div at bounding box center [430, 206] width 860 height 413
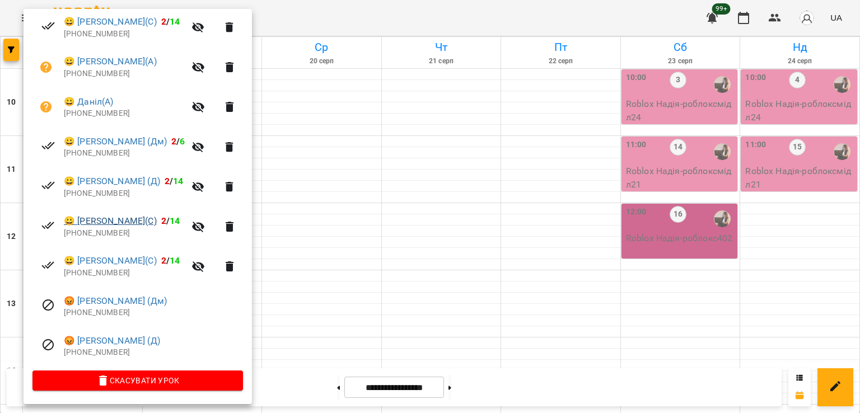
scroll to position [255, 0]
click at [337, 262] on div at bounding box center [430, 206] width 860 height 413
